Goal: Transaction & Acquisition: Purchase product/service

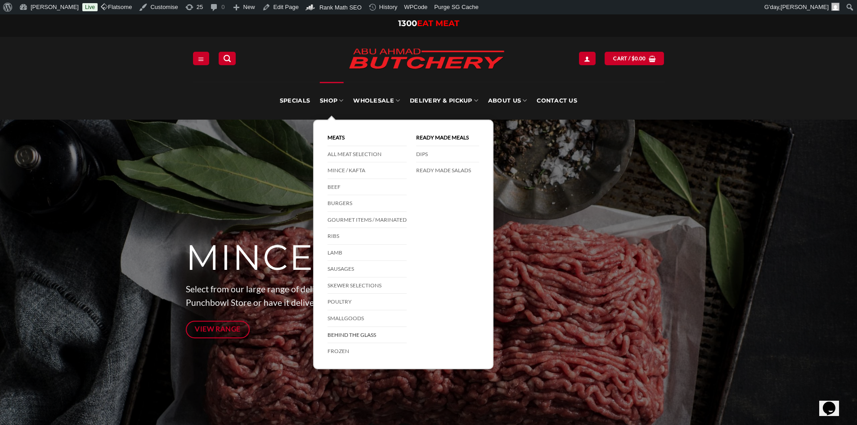
click at [360, 335] on link "Behind The Glass" at bounding box center [366, 335] width 79 height 17
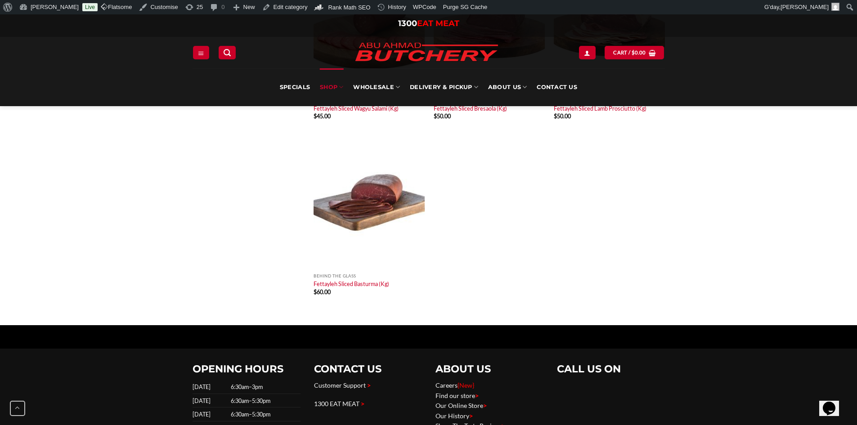
scroll to position [1079, 0]
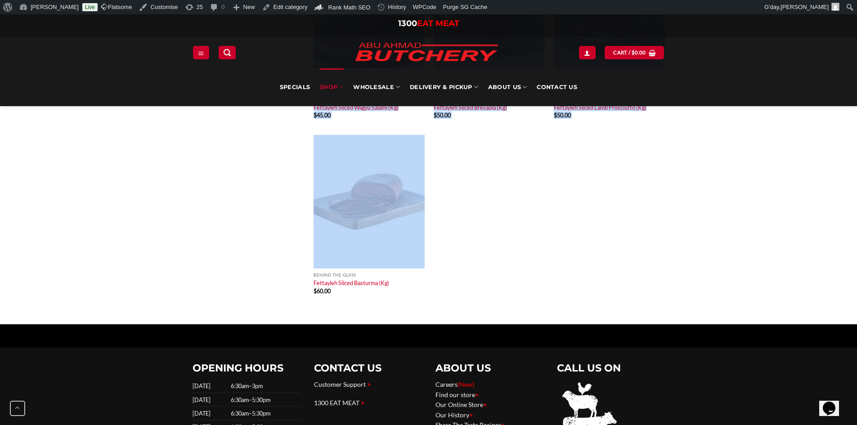
drag, startPoint x: 296, startPoint y: 307, endPoint x: 491, endPoint y: 207, distance: 219.0
drag, startPoint x: 523, startPoint y: 204, endPoint x: 478, endPoint y: 232, distance: 52.8
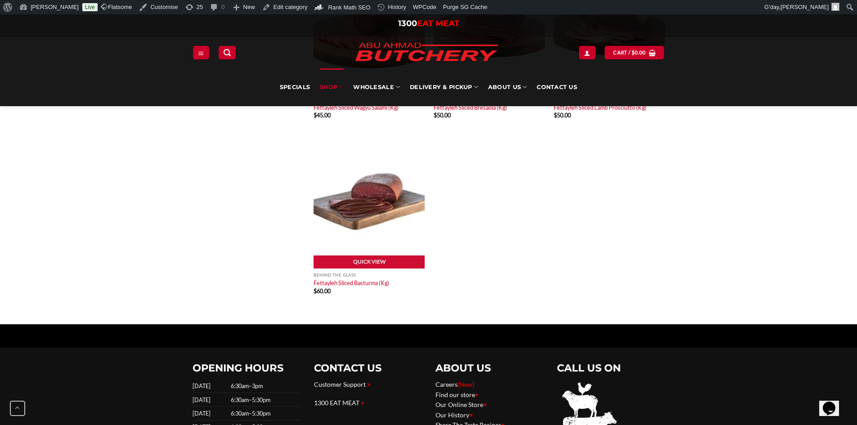
click at [359, 302] on div "Behind the Glass Fettayleh Sliced Basturma (Kg) $ 60.00" at bounding box center [368, 284] width 111 height 33
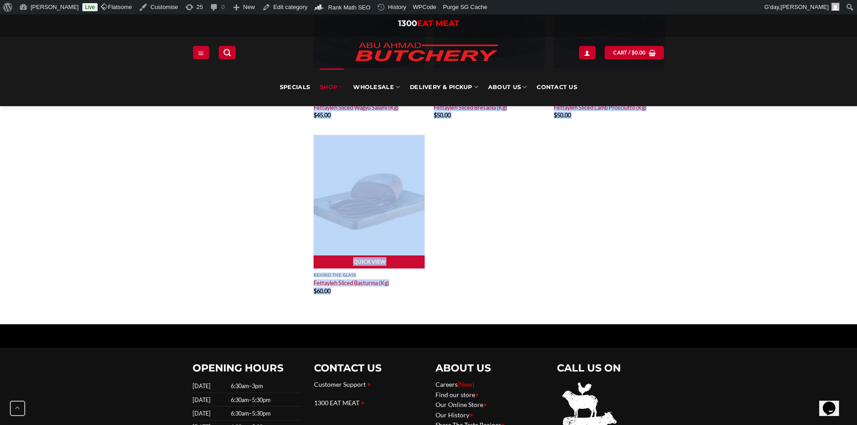
drag, startPoint x: 336, startPoint y: 300, endPoint x: 411, endPoint y: 304, distance: 75.2
click at [379, 310] on div "Quick View Behind the Glass Fettayleh Sliced Basturma (Kg) $ 60.00" at bounding box center [369, 222] width 120 height 175
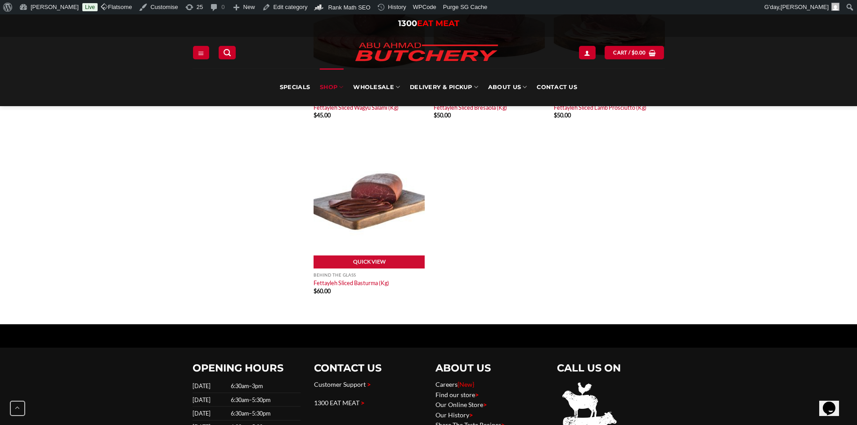
drag, startPoint x: 409, startPoint y: 294, endPoint x: 372, endPoint y: 294, distance: 37.3
click at [372, 287] on p "Fettayleh Sliced Basturma (Kg)" at bounding box center [368, 282] width 111 height 9
